Goal: Transaction & Acquisition: Purchase product/service

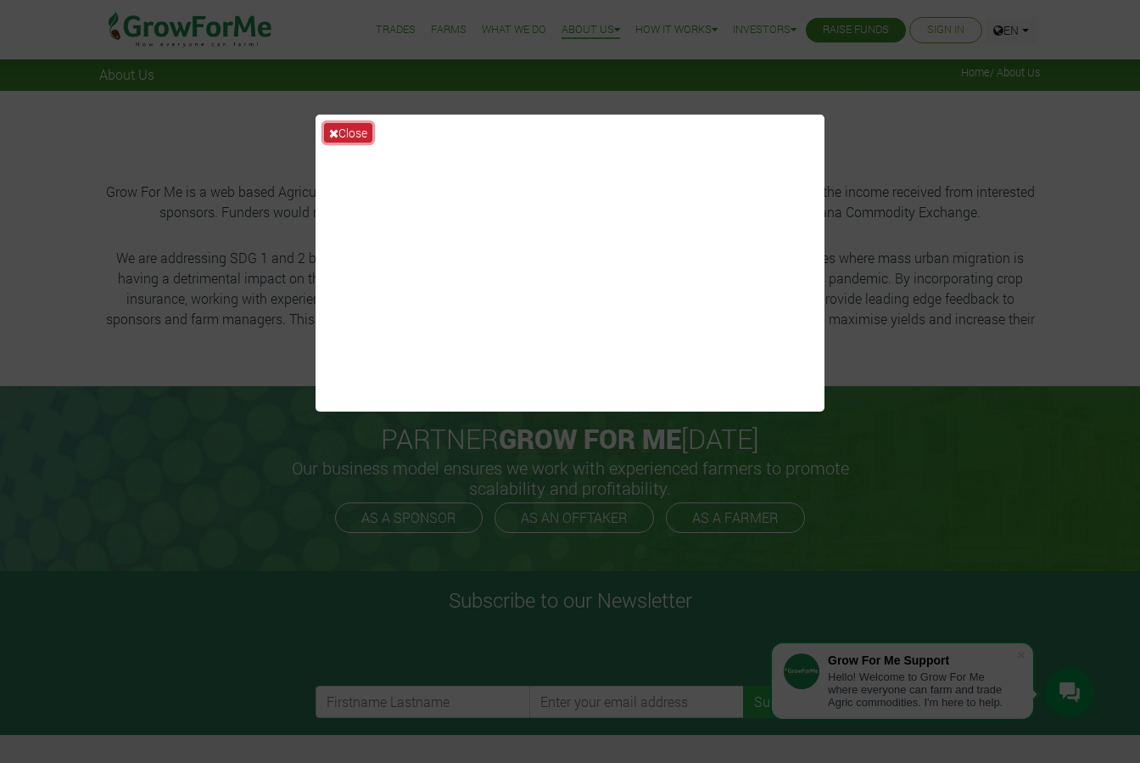
click at [336, 131] on icon at bounding box center [333, 133] width 9 height 12
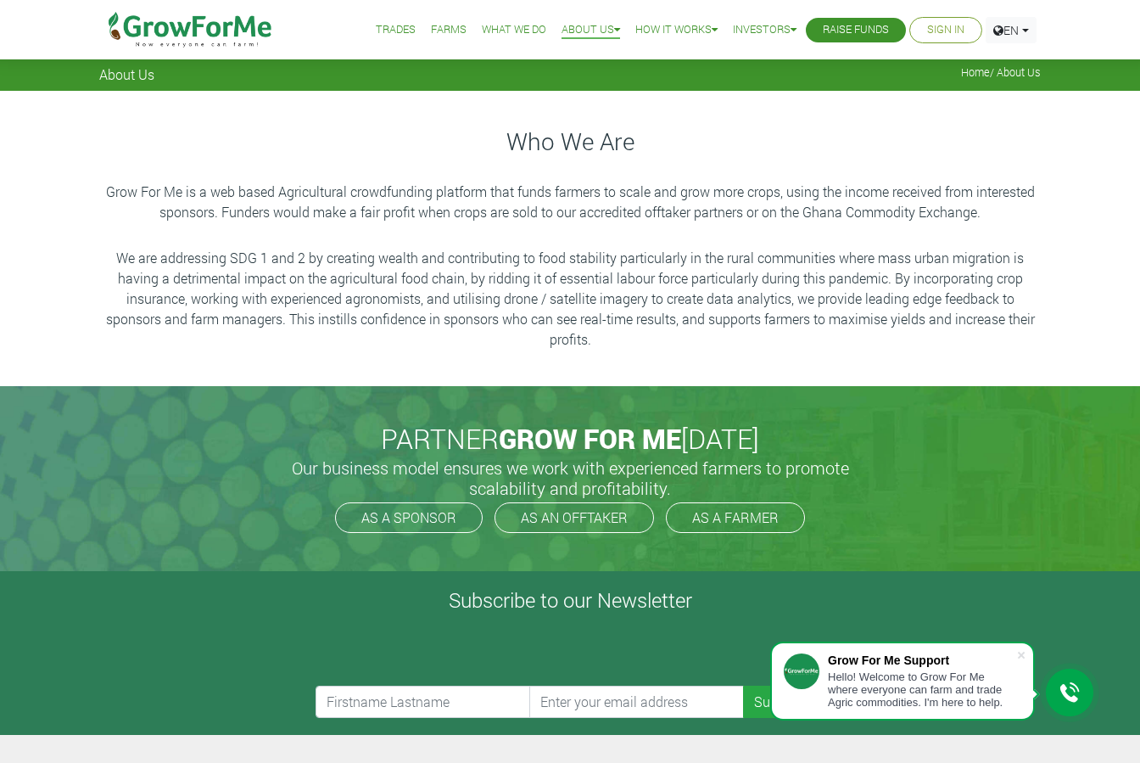
click at [506, 23] on link "What We Do" at bounding box center [514, 30] width 64 height 18
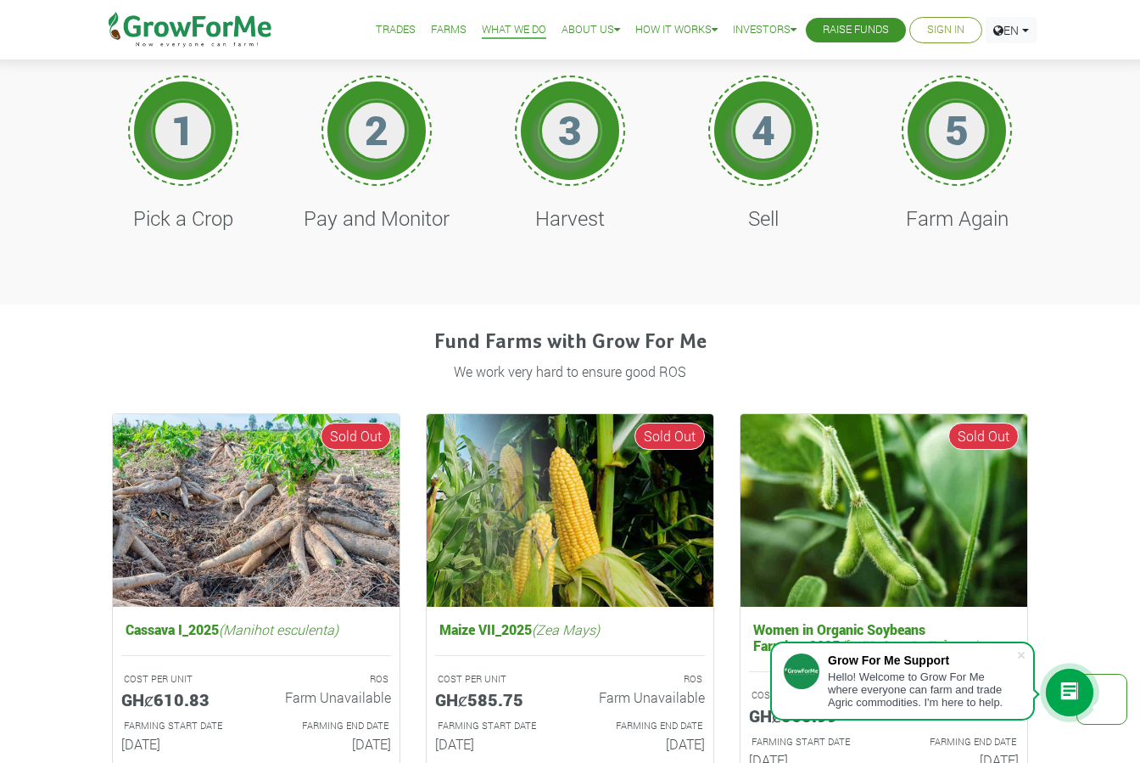
scroll to position [591, 0]
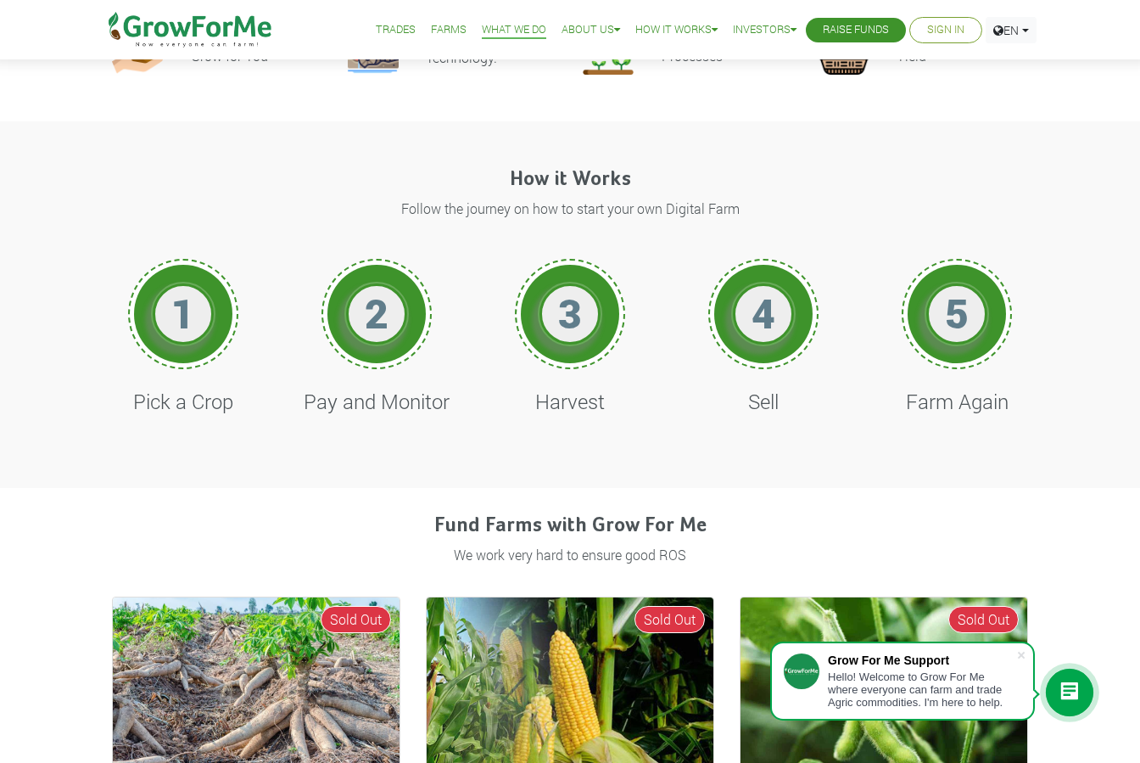
click at [194, 307] on h1 "1" at bounding box center [183, 312] width 51 height 49
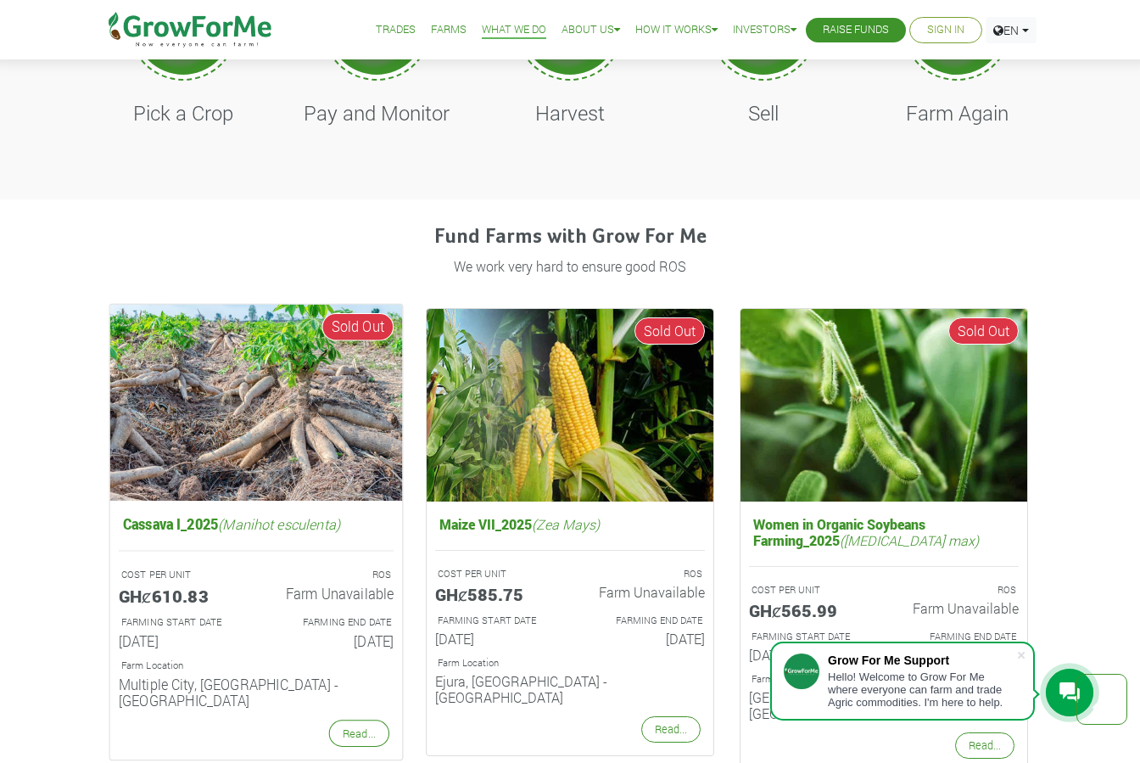
scroll to position [932, 0]
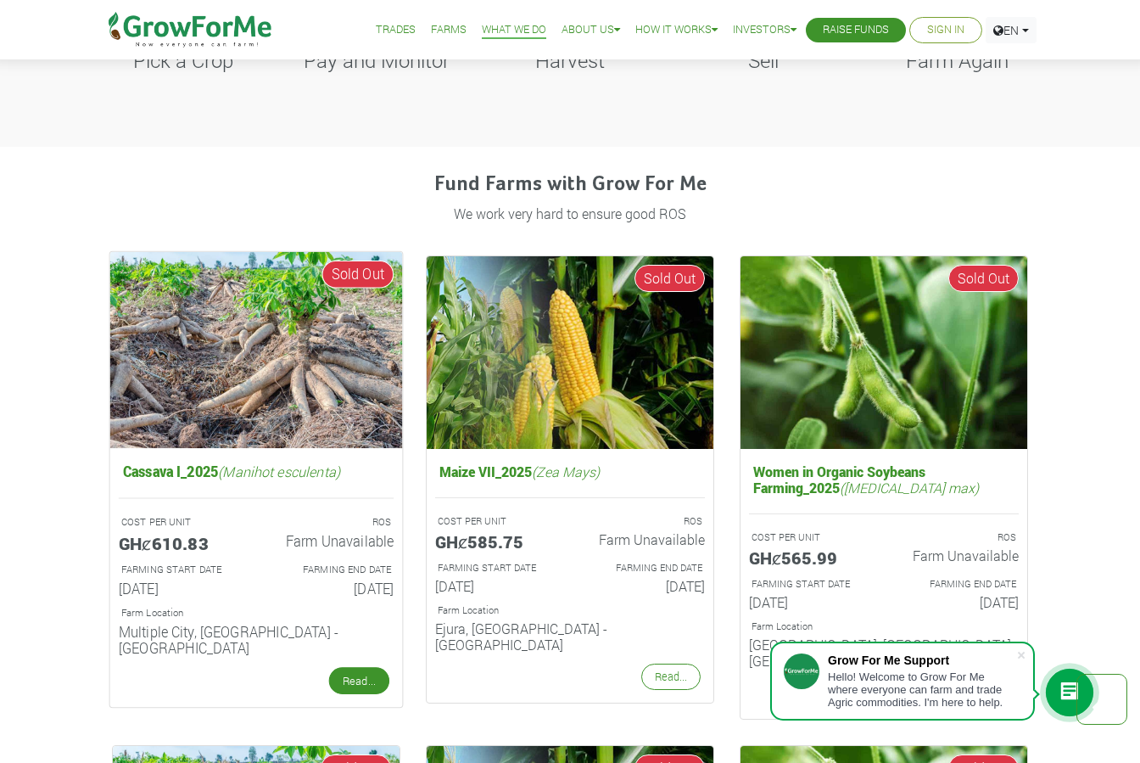
click at [372, 667] on link "Read..." at bounding box center [359, 680] width 60 height 27
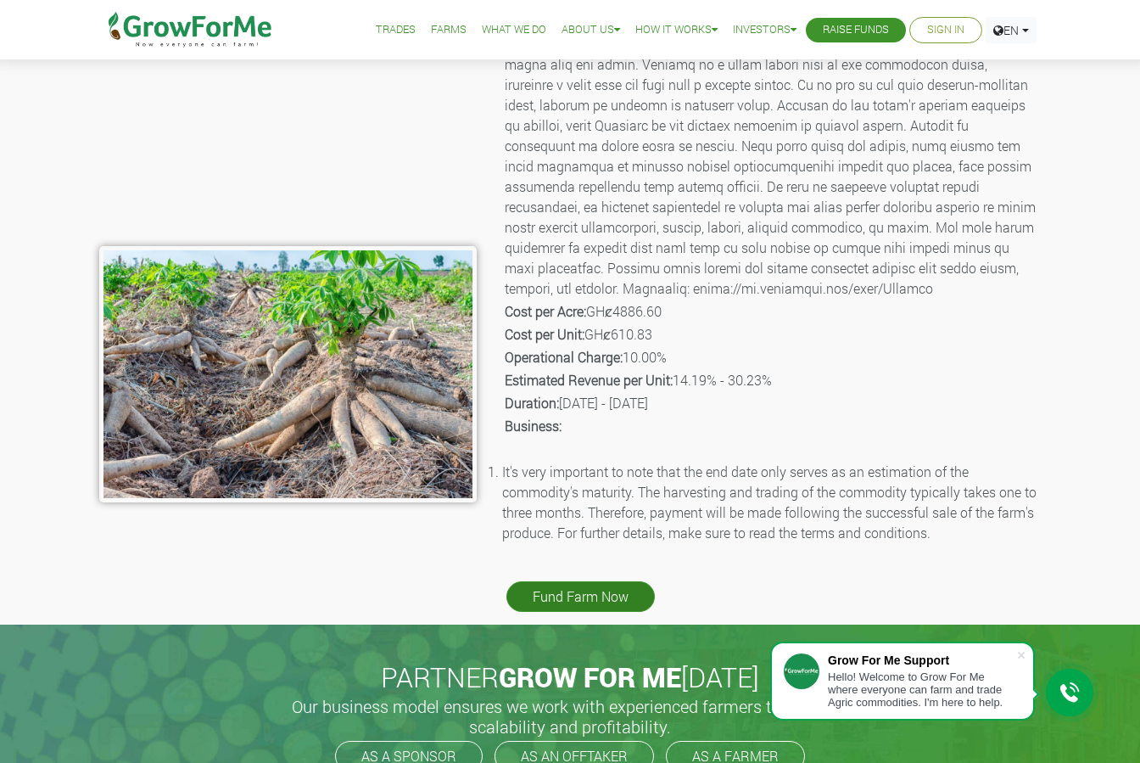
scroll to position [150, 0]
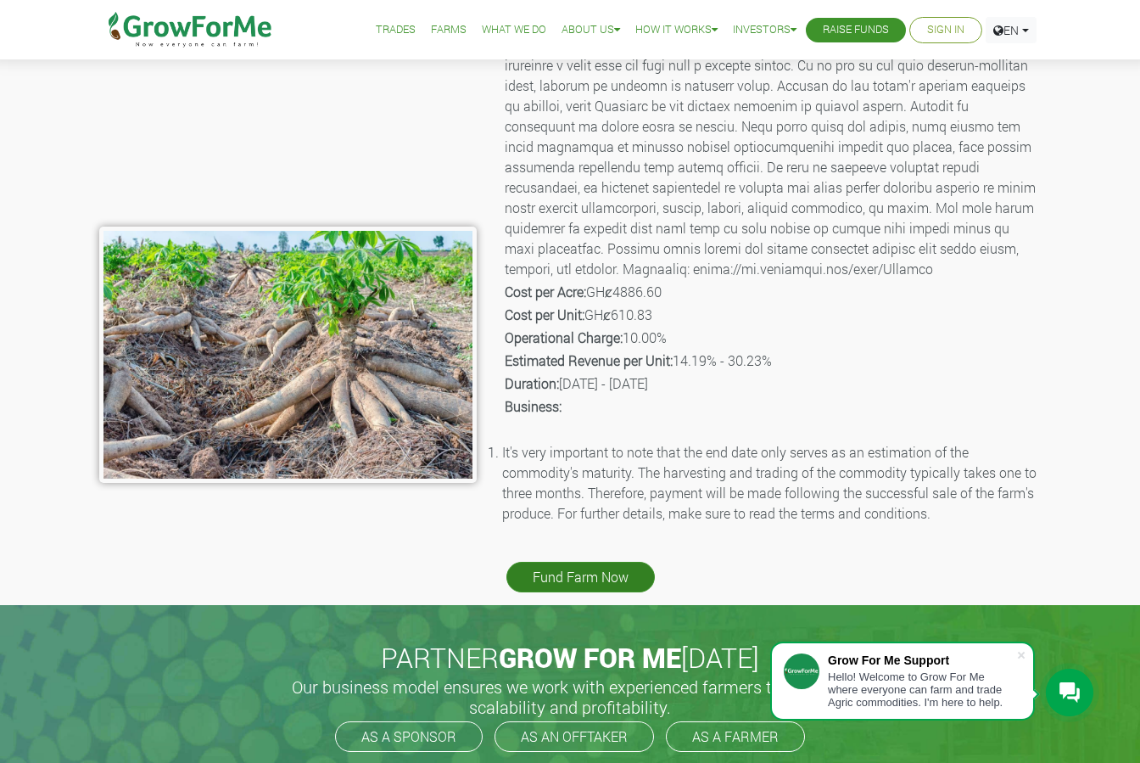
click at [580, 578] on link "Fund Farm Now" at bounding box center [580, 577] width 148 height 31
